Goal: Communication & Community: Answer question/provide support

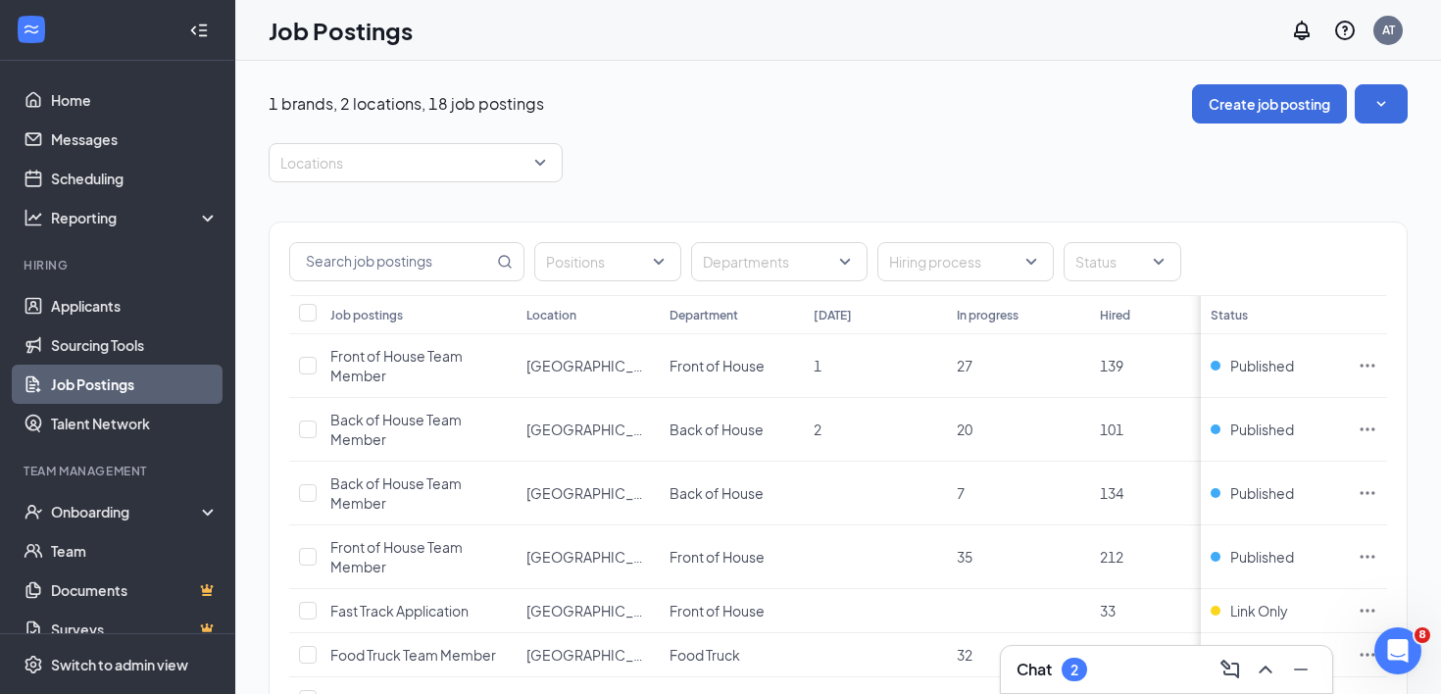
click at [1060, 667] on div "Chat 2" at bounding box center [1051, 670] width 71 height 24
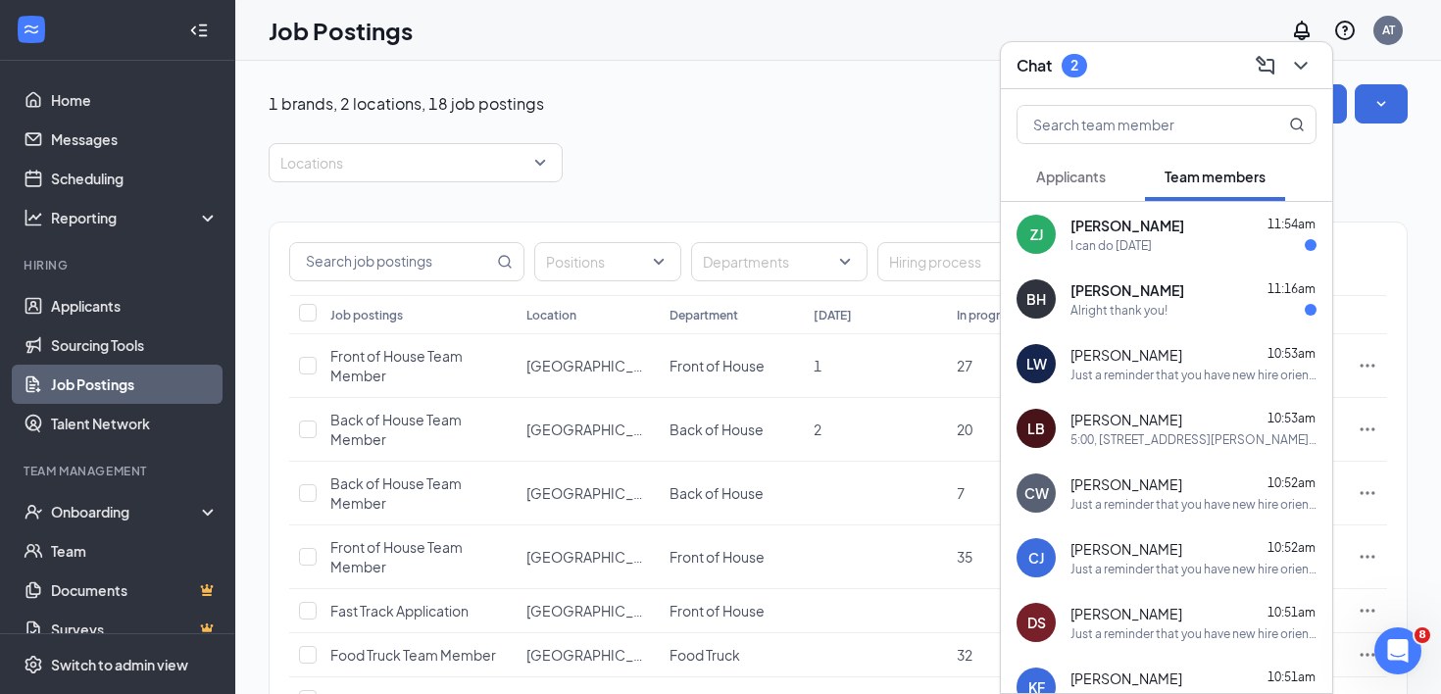
click at [1141, 245] on div "I can do [DATE]" at bounding box center [1110, 245] width 81 height 17
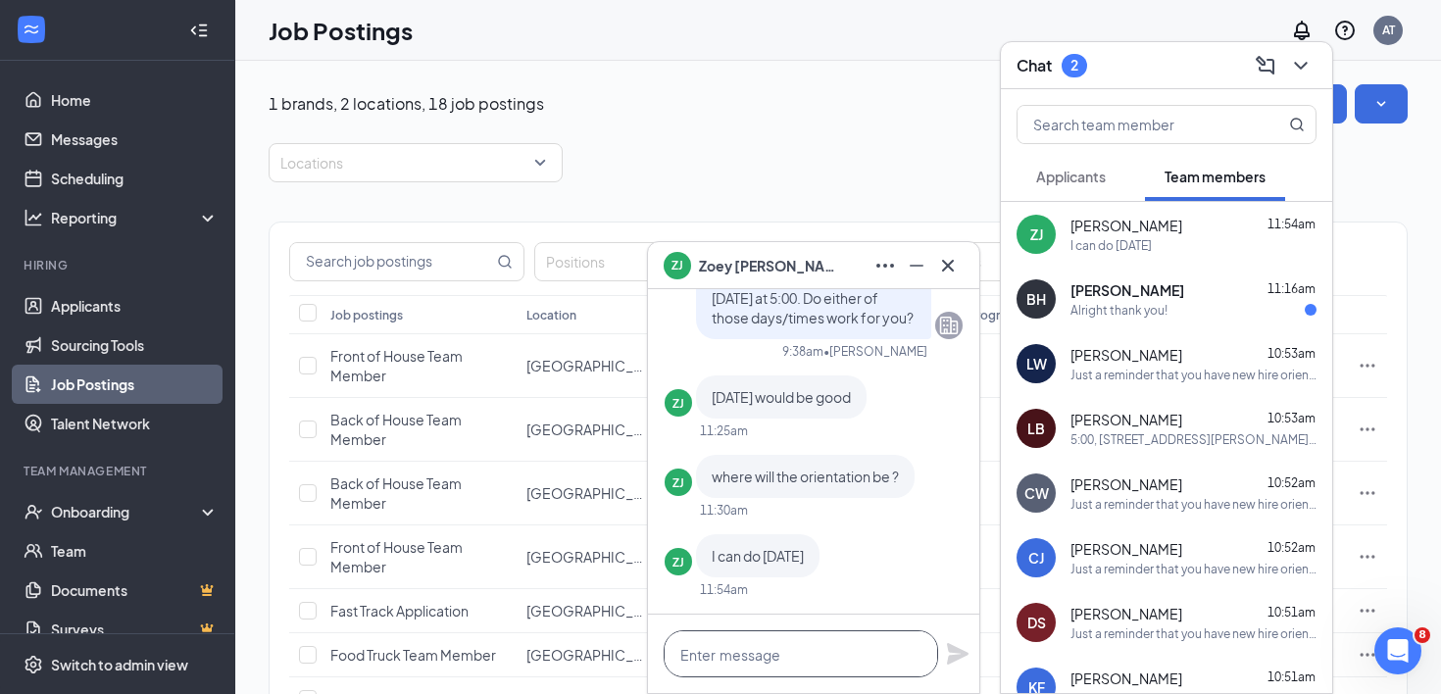
click at [826, 657] on textarea at bounding box center [801, 653] width 274 height 47
type textarea "G"
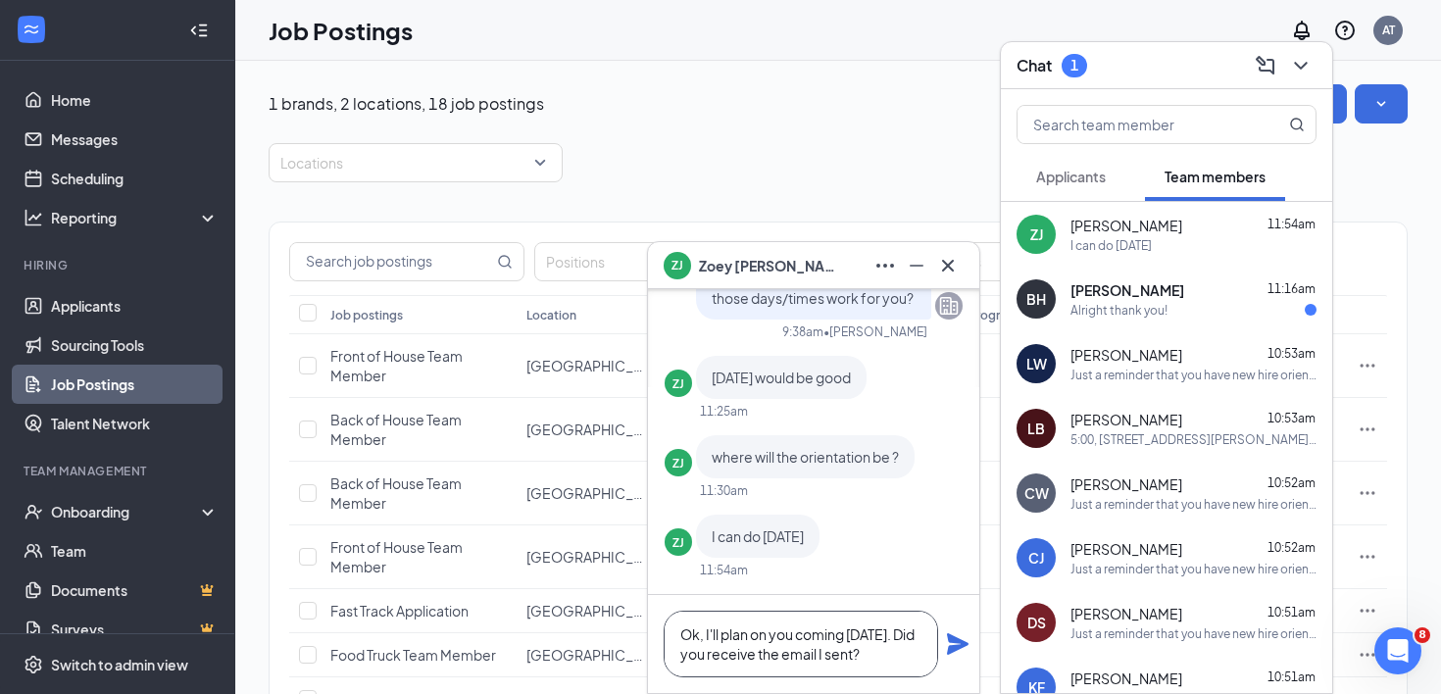
type textarea "Ok, I'll plan on you coming [DATE]. Did you receive the email I sent?"
click at [953, 633] on icon "Plane" at bounding box center [958, 644] width 24 height 24
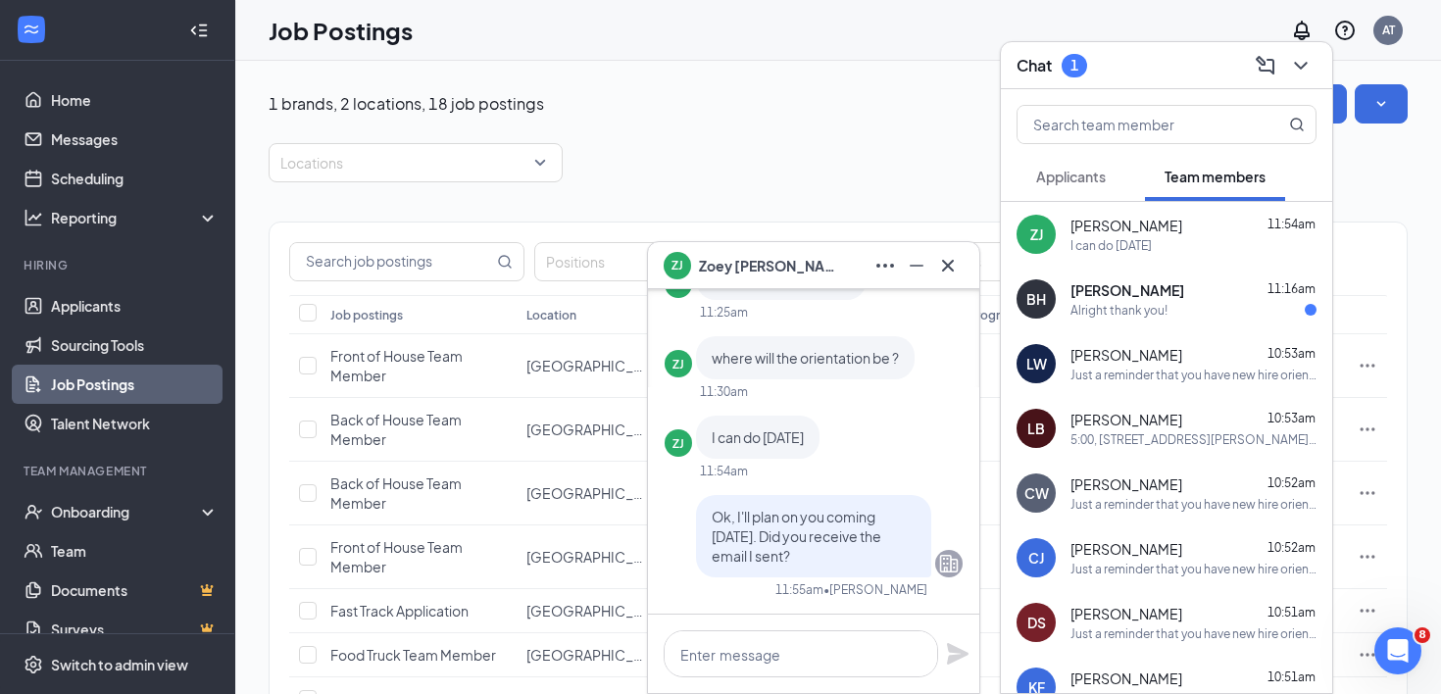
click at [946, 264] on icon "Cross" at bounding box center [948, 265] width 12 height 12
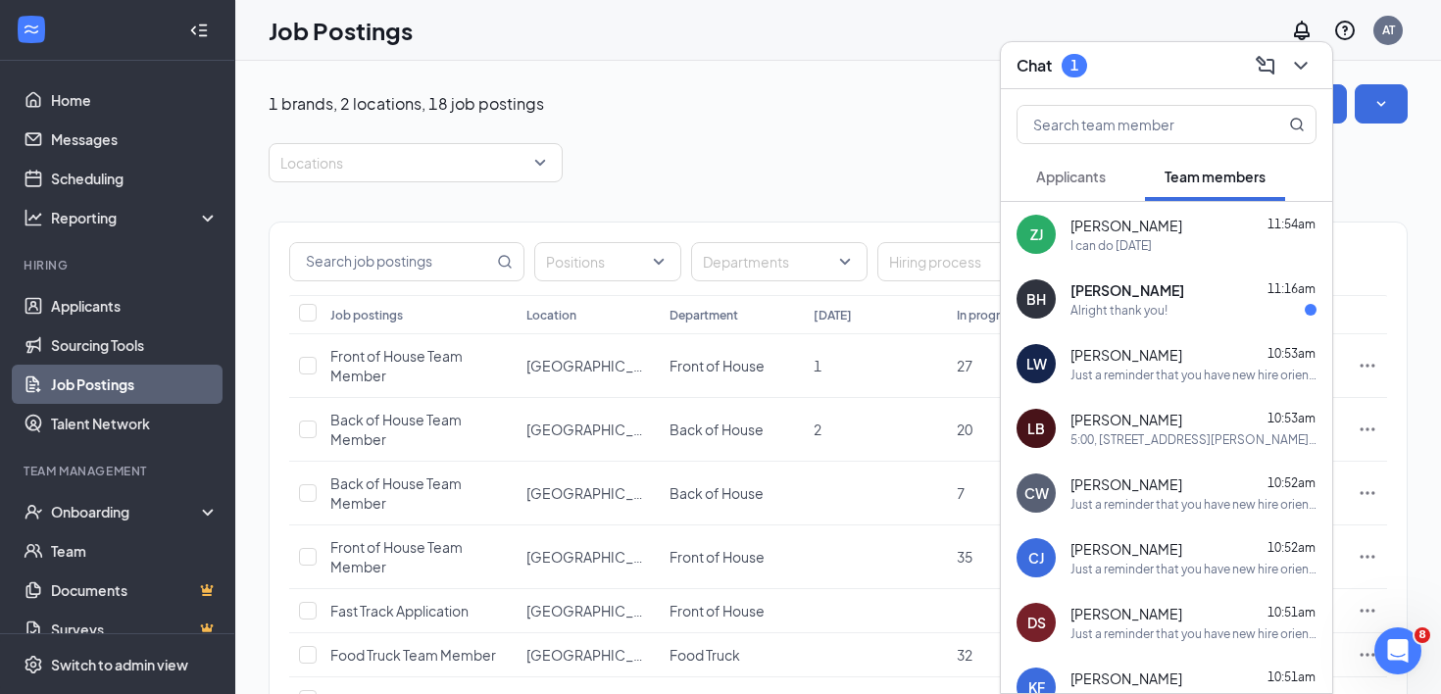
click at [1071, 286] on span "[PERSON_NAME]" at bounding box center [1127, 290] width 114 height 20
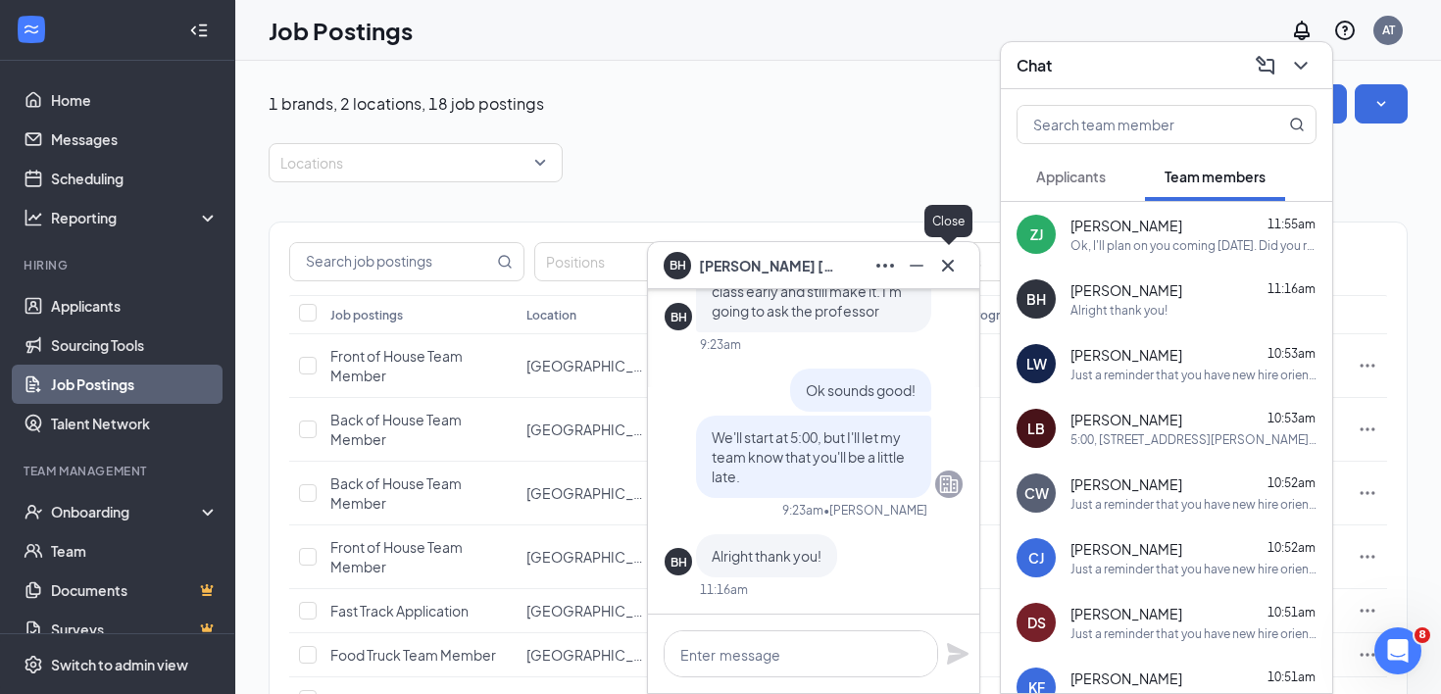
click at [953, 262] on icon "Cross" at bounding box center [948, 266] width 24 height 24
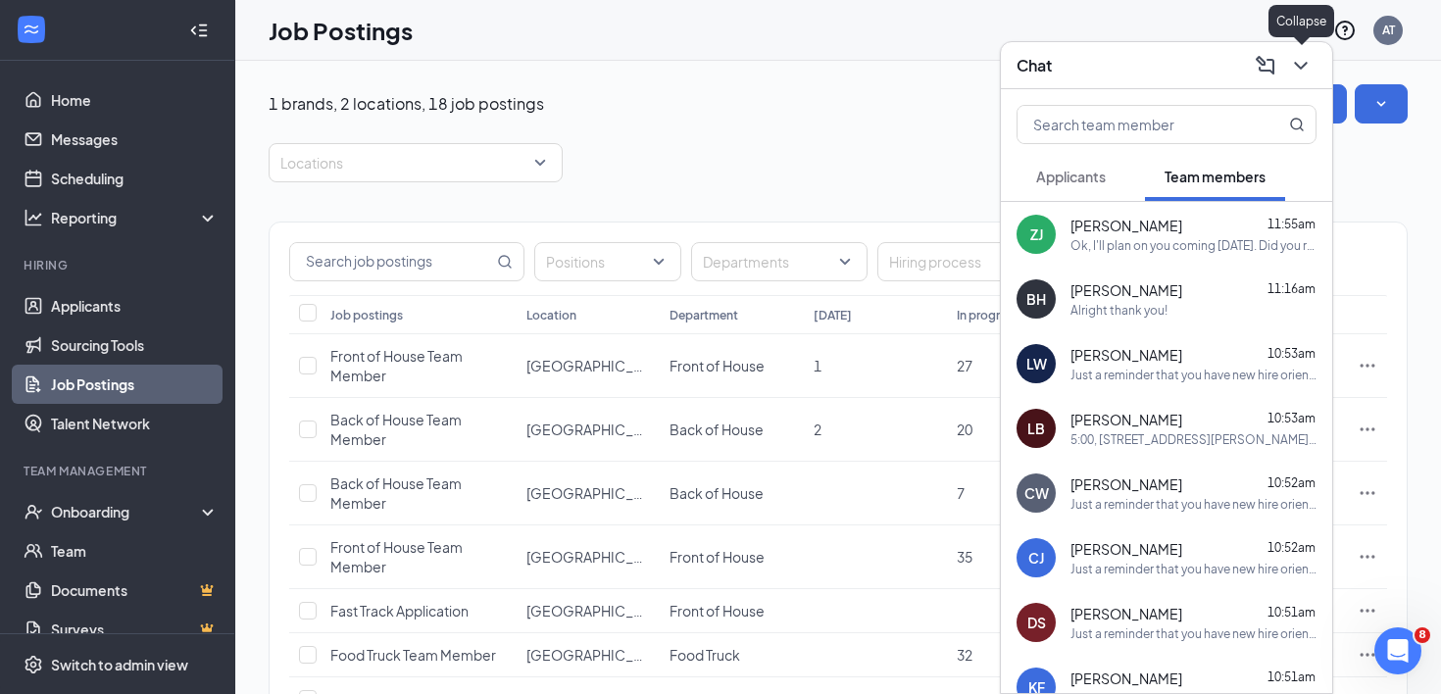
click at [1309, 60] on icon "ChevronDown" at bounding box center [1301, 66] width 24 height 24
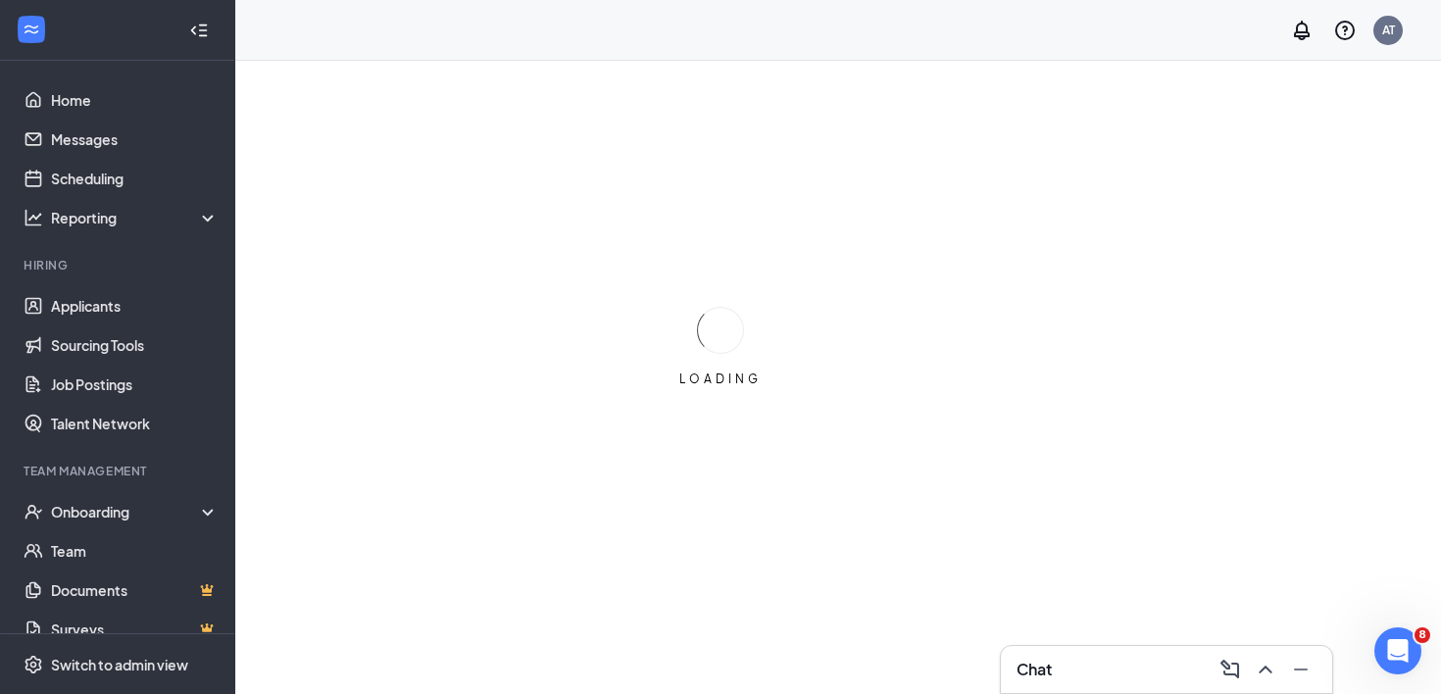
click at [1062, 675] on div "Chat" at bounding box center [1166, 669] width 300 height 31
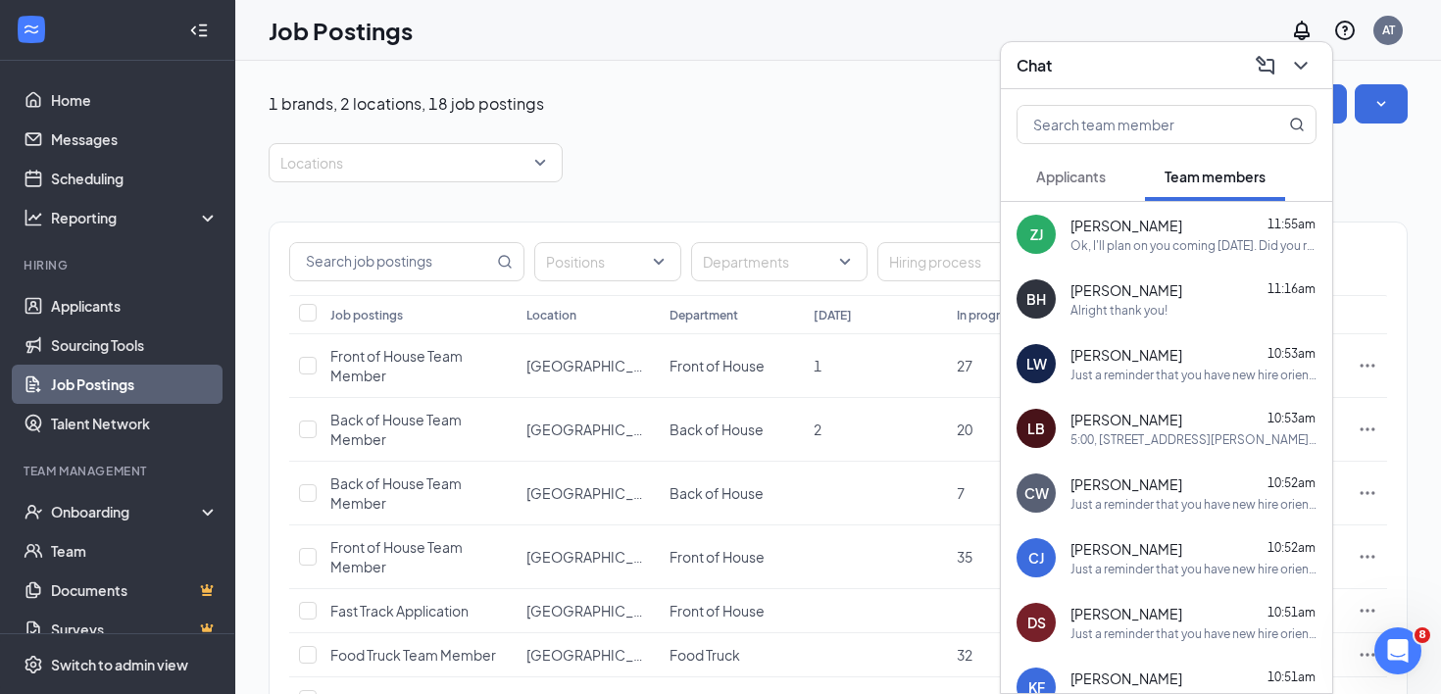
click at [1109, 223] on span "[PERSON_NAME]" at bounding box center [1126, 226] width 112 height 20
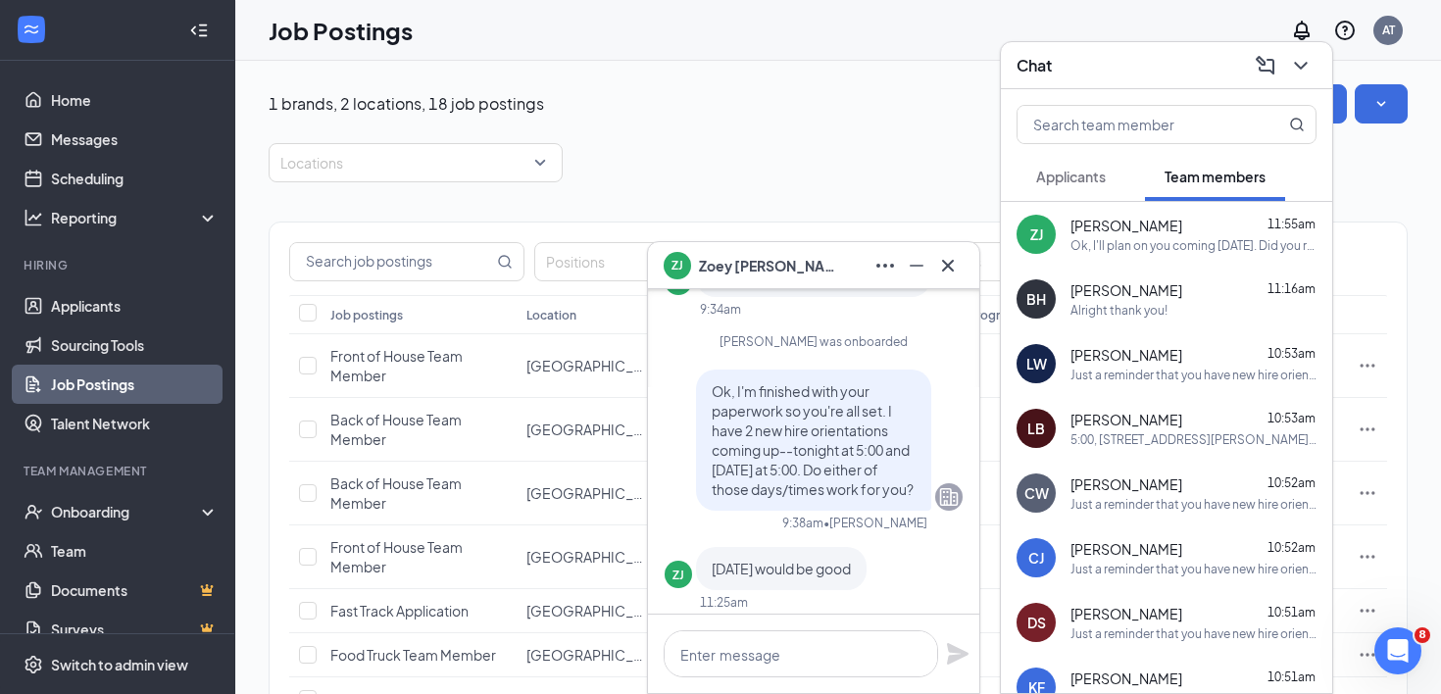
scroll to position [-300, 0]
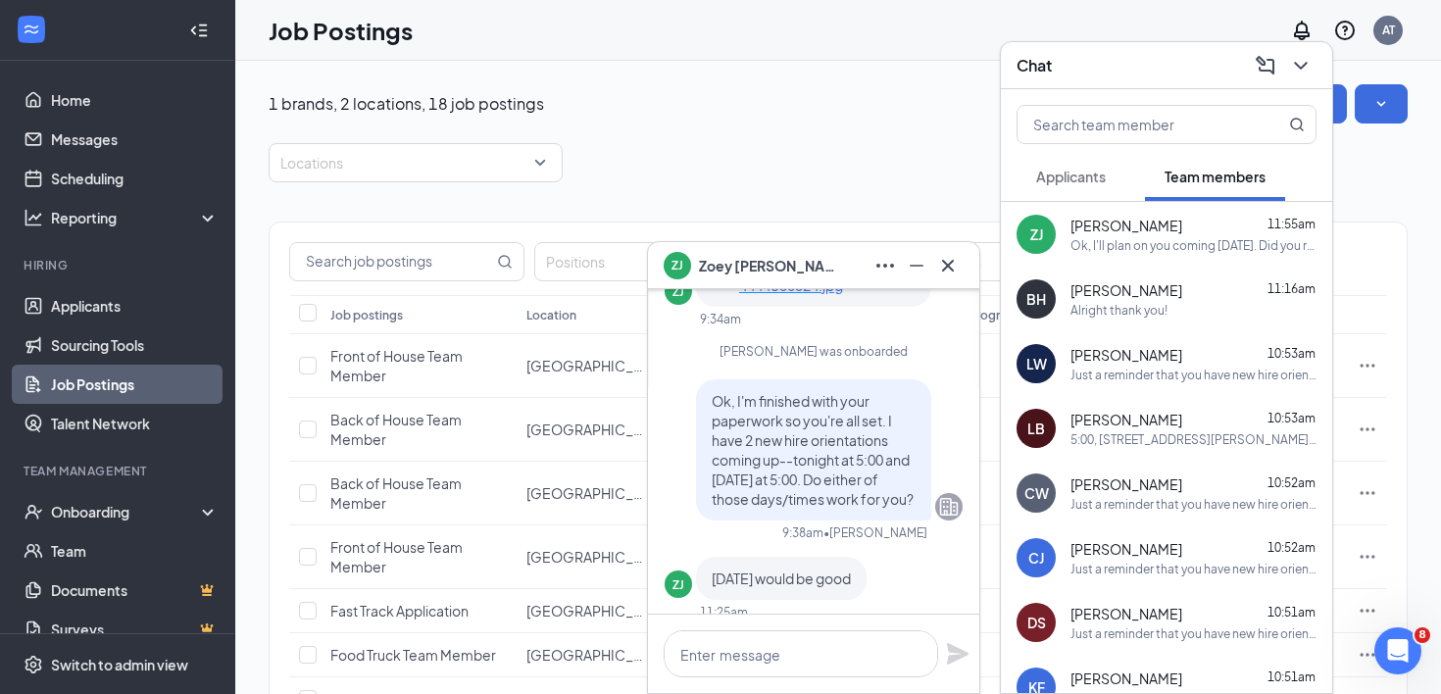
drag, startPoint x: 710, startPoint y: 377, endPoint x: 800, endPoint y: 508, distance: 158.5
click at [800, 508] on div "Ok, I'm finished with your paperwork so you're all set. I have 2 new hire orien…" at bounding box center [813, 449] width 235 height 141
copy span "Ok, I'm finished with your paperwork so you're all set. I have 2 new hire orien…"
click at [957, 267] on icon "Cross" at bounding box center [948, 266] width 24 height 24
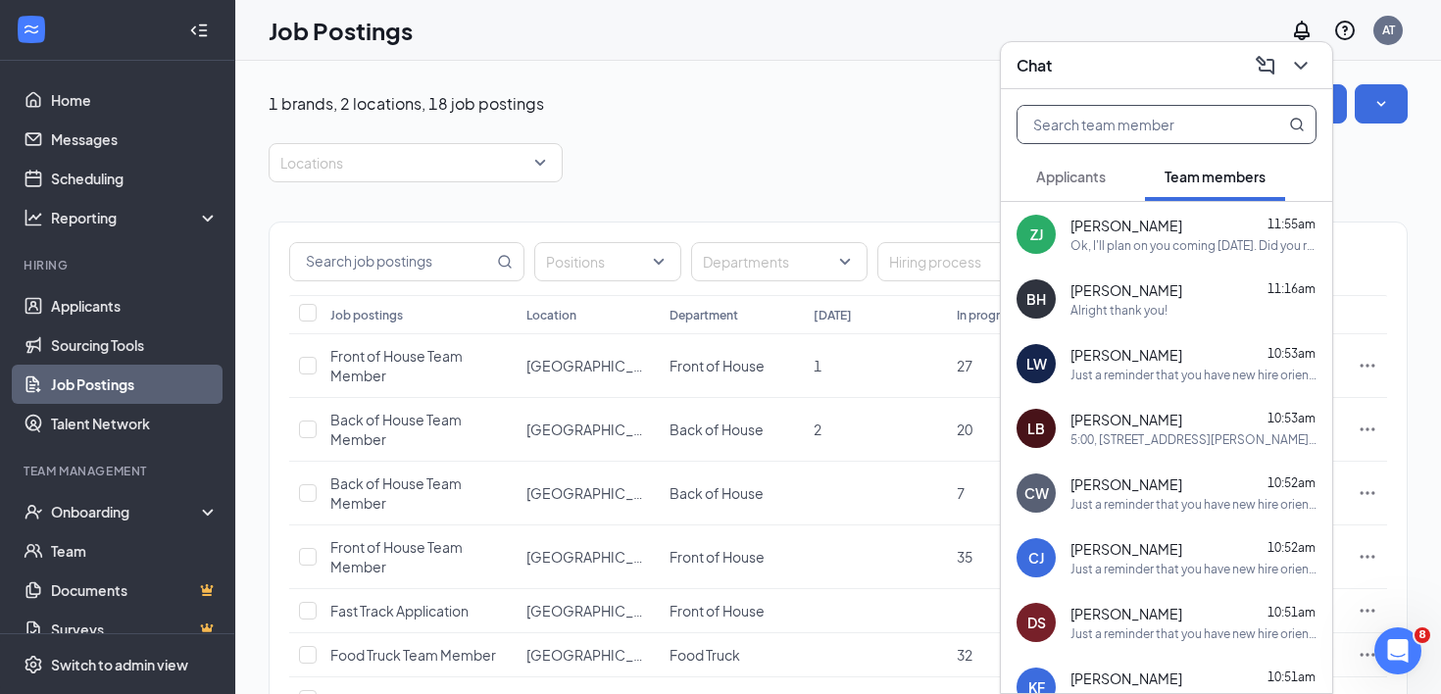
click at [1118, 124] on input "text" at bounding box center [1133, 124] width 232 height 37
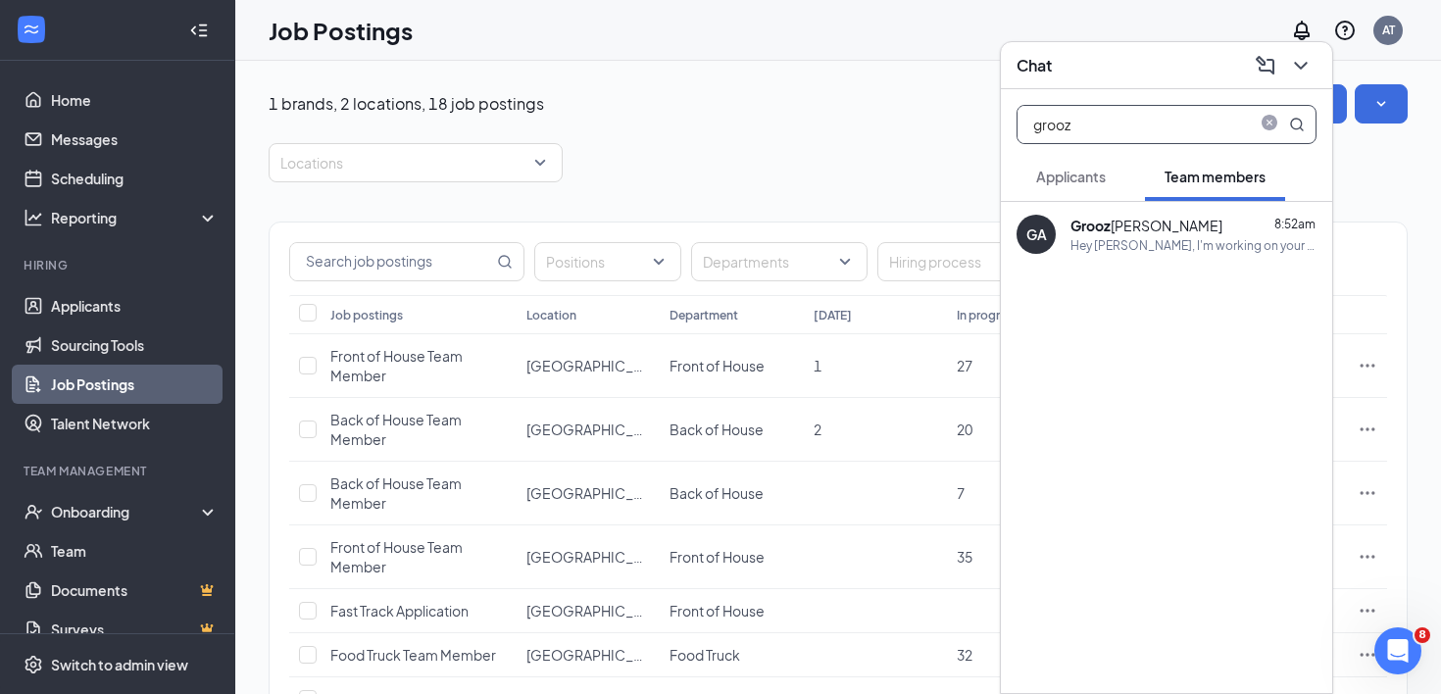
type input "grooz"
click at [1136, 240] on div "Hey [PERSON_NAME], I'm working on your new hire paperwork and need a 2nd form o…" at bounding box center [1193, 245] width 246 height 17
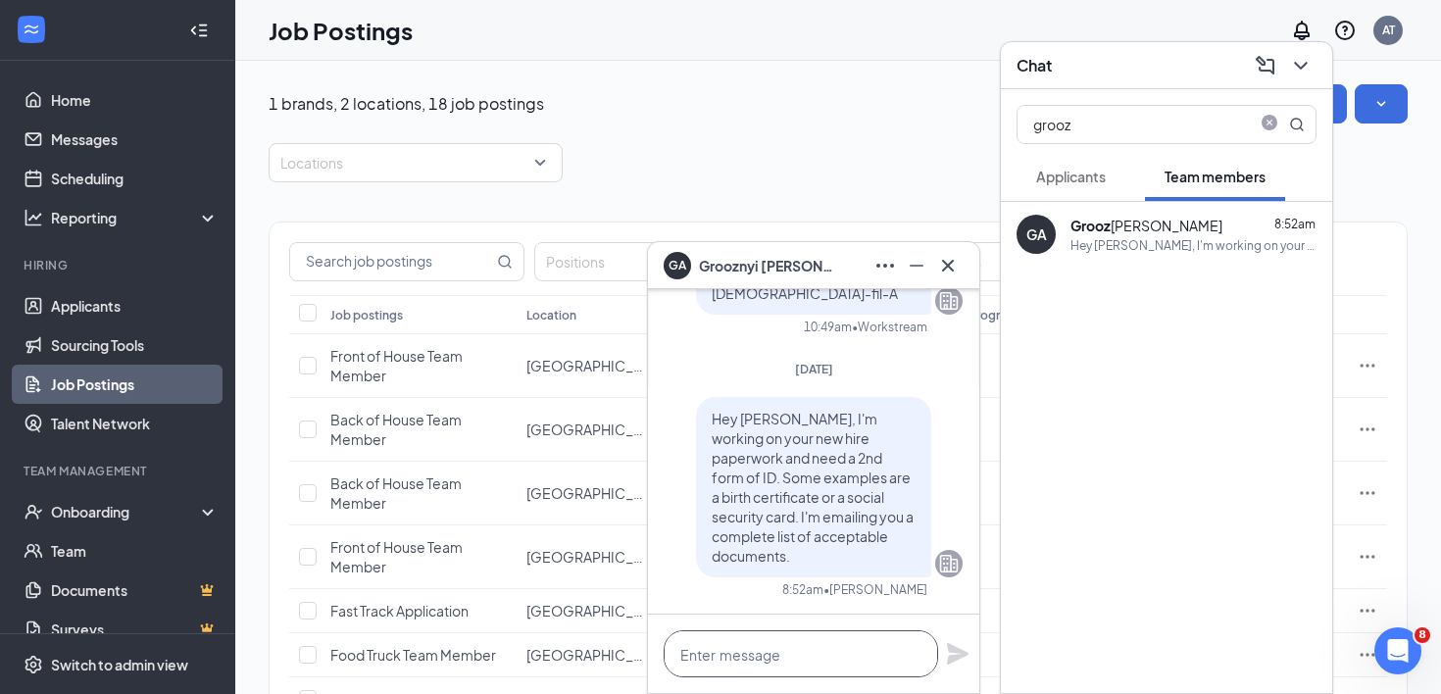
click at [827, 650] on textarea at bounding box center [801, 653] width 274 height 47
paste textarea "Ok, I'm finished with your paperwork so you're all set. I have 2 new hire orien…"
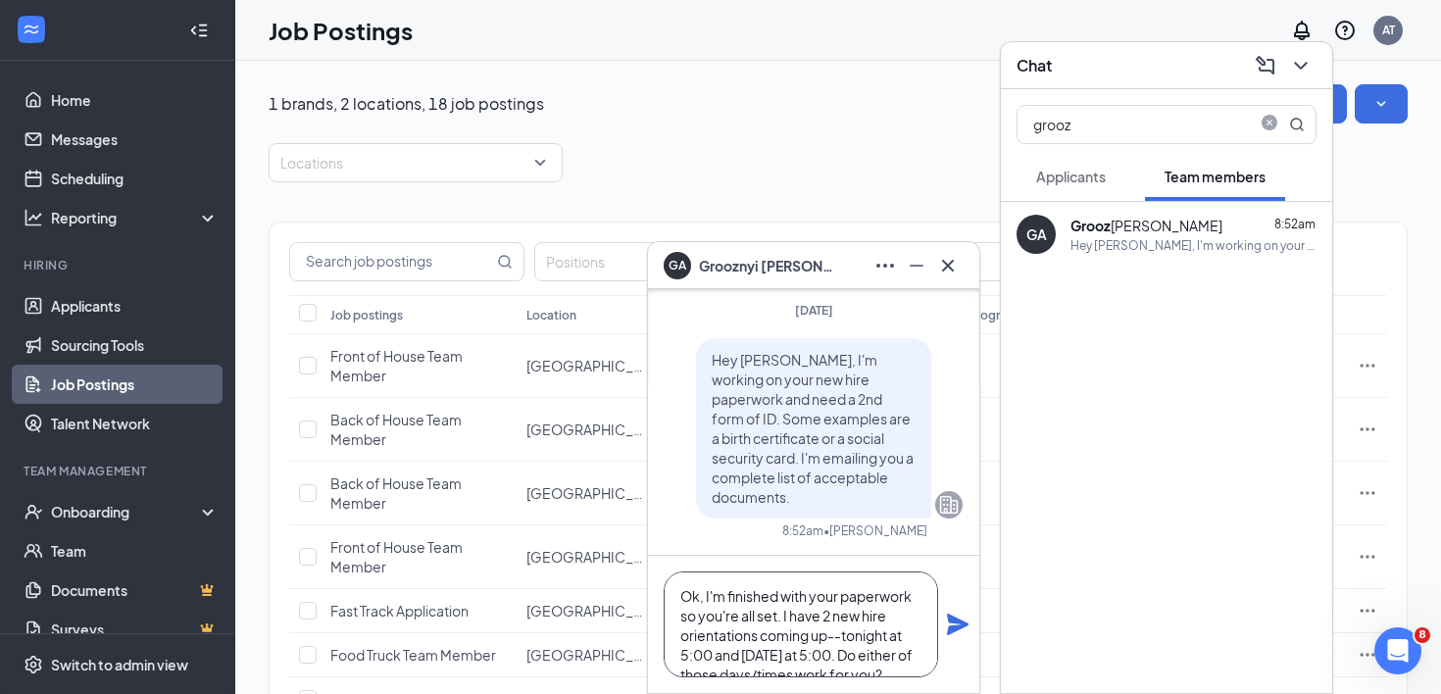
scroll to position [39, 0]
type textarea "Ok, I'm finished with your paperwork so you're all set. I have 2 new hire orien…"
click at [956, 630] on icon "Plane" at bounding box center [958, 625] width 22 height 22
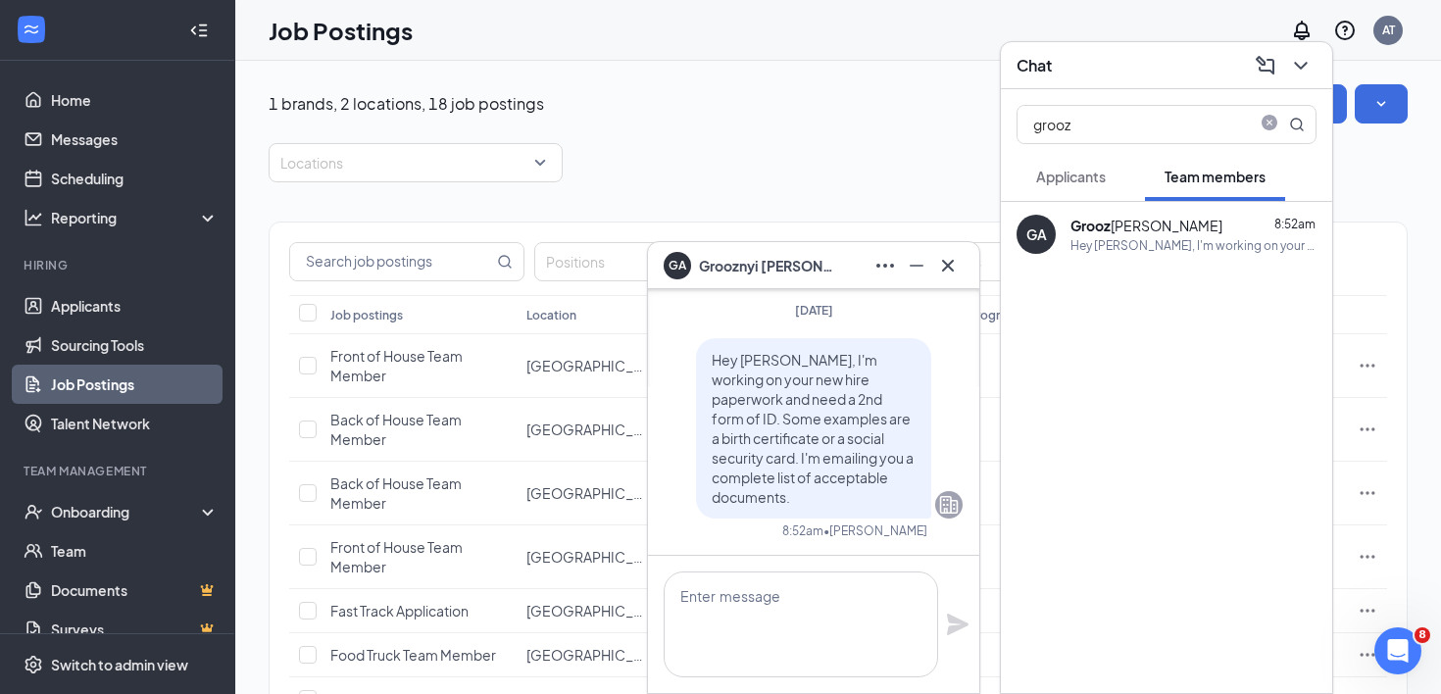
scroll to position [0, 0]
